Goal: Information Seeking & Learning: Learn about a topic

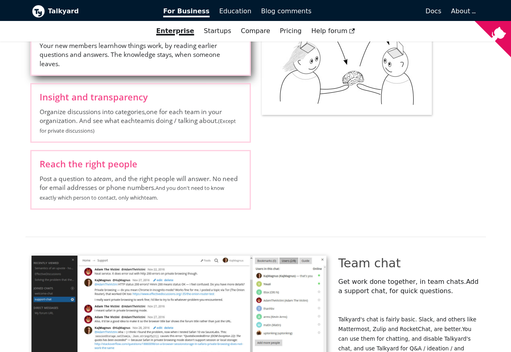
scroll to position [1356, 0]
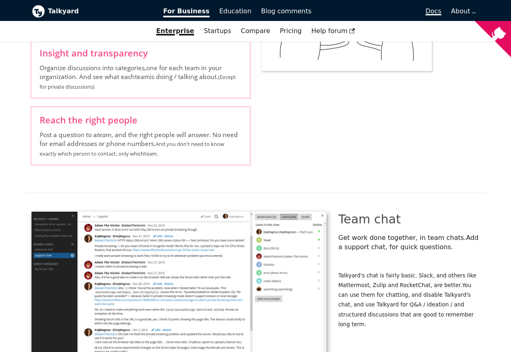
click at [435, 11] on span "Docs" at bounding box center [433, 11] width 16 height 8
